Goal: Task Accomplishment & Management: Manage account settings

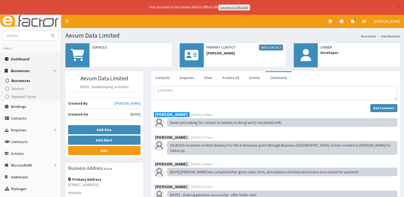
click at [29, 56] on link "Dashboard" at bounding box center [30, 59] width 61 height 12
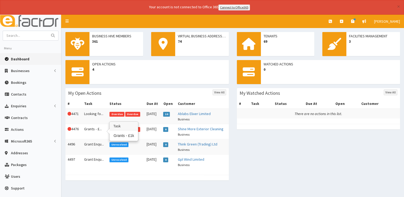
click at [88, 127] on td "Grants - £..." at bounding box center [95, 131] width 26 height 15
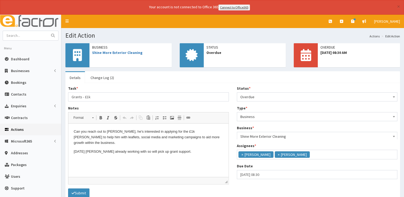
scroll to position [18, 0]
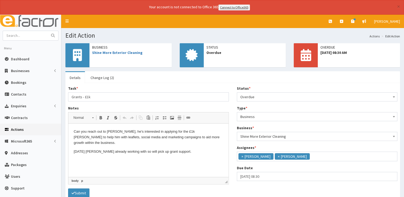
click at [181, 149] on p "28/08/25 Paul already working with so will pick up grant support." at bounding box center [149, 152] width 150 height 6
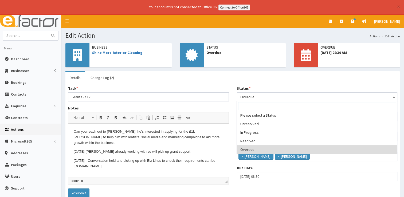
click at [258, 94] on span "Overdue" at bounding box center [317, 96] width 154 height 7
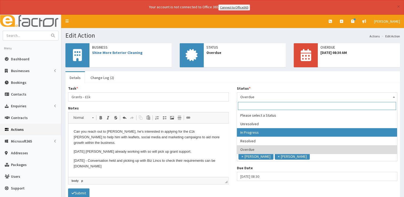
select select "2"
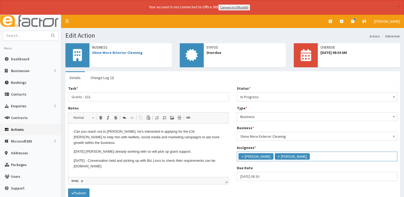
click at [240, 154] on li "× Gina Waterhouse" at bounding box center [255, 156] width 35 height 6
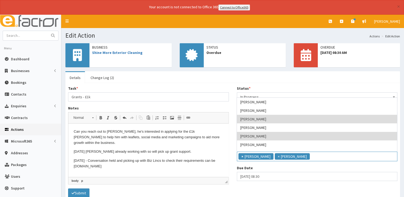
click at [241, 155] on span "×" at bounding box center [242, 156] width 2 height 5
select select "29"
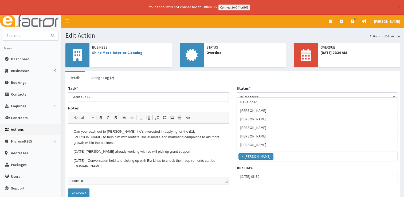
scroll to position [51, 0]
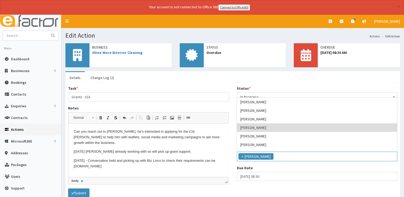
click at [268, 177] on input "29-08-2025 08:30" at bounding box center [317, 176] width 161 height 9
select select "8"
select select "30"
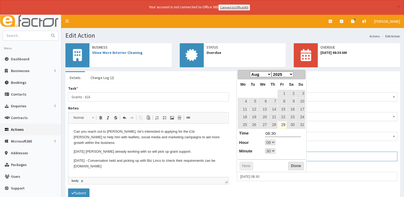
click at [270, 75] on select "Jan Feb Mar Apr May Jun Jul Aug Sep Oct Nov Dec" at bounding box center [261, 75] width 22 height 6
select select "8"
select select "30"
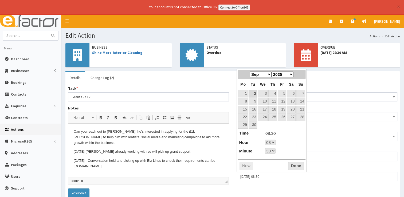
click at [253, 95] on link "2" at bounding box center [253, 93] width 9 height 7
type input "02-09-2025 08:30"
select select "8"
select select "30"
click at [290, 162] on button "Done" at bounding box center [296, 166] width 16 height 9
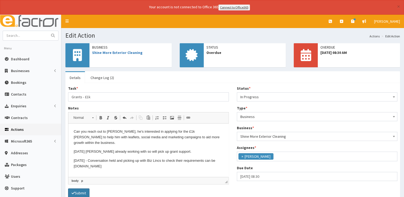
click at [82, 191] on button "Submit" at bounding box center [78, 193] width 21 height 9
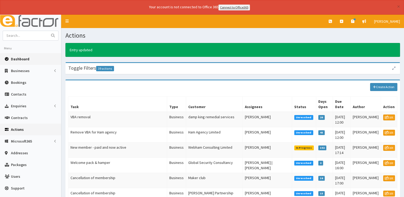
click at [21, 58] on span "Dashboard" at bounding box center [20, 59] width 18 height 5
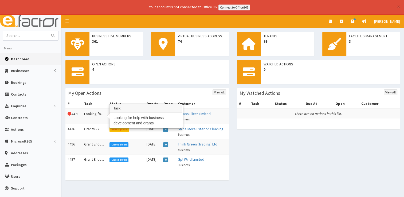
click at [93, 112] on td "Looking fo..." at bounding box center [95, 116] width 26 height 15
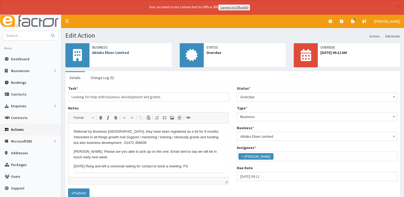
click at [114, 52] on link "Ablabs Elixer Limited" at bounding box center [110, 52] width 37 height 5
click at [210, 166] on p "26/08/2025 Rang and left a voicemail asking for contact to book a meeting. PS" at bounding box center [149, 167] width 150 height 6
click at [112, 48] on span "Business" at bounding box center [130, 47] width 77 height 5
click at [110, 54] on link "Ablabs Elixer Limited" at bounding box center [110, 52] width 37 height 5
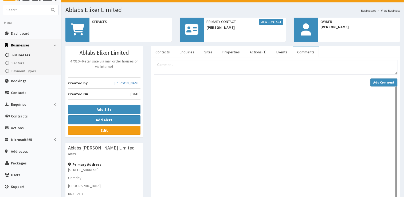
scroll to position [80, 0]
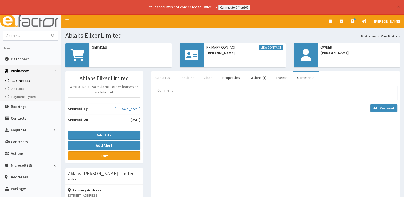
click at [169, 78] on link "Contacts" at bounding box center [162, 77] width 23 height 11
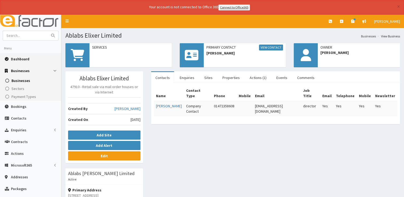
click at [15, 57] on span "Dashboard" at bounding box center [20, 59] width 18 height 5
